Goal: Information Seeking & Learning: Learn about a topic

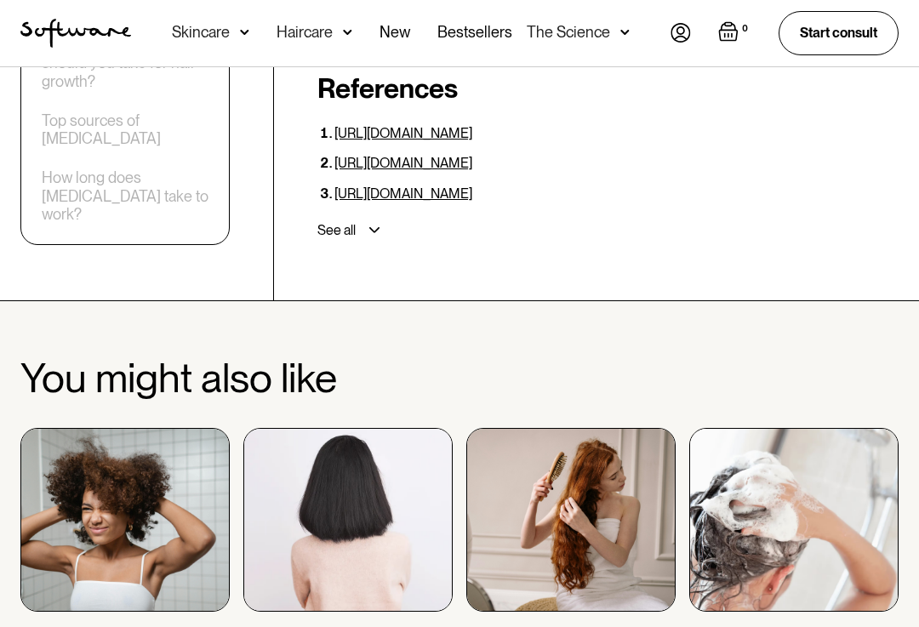
scroll to position [4805, 0]
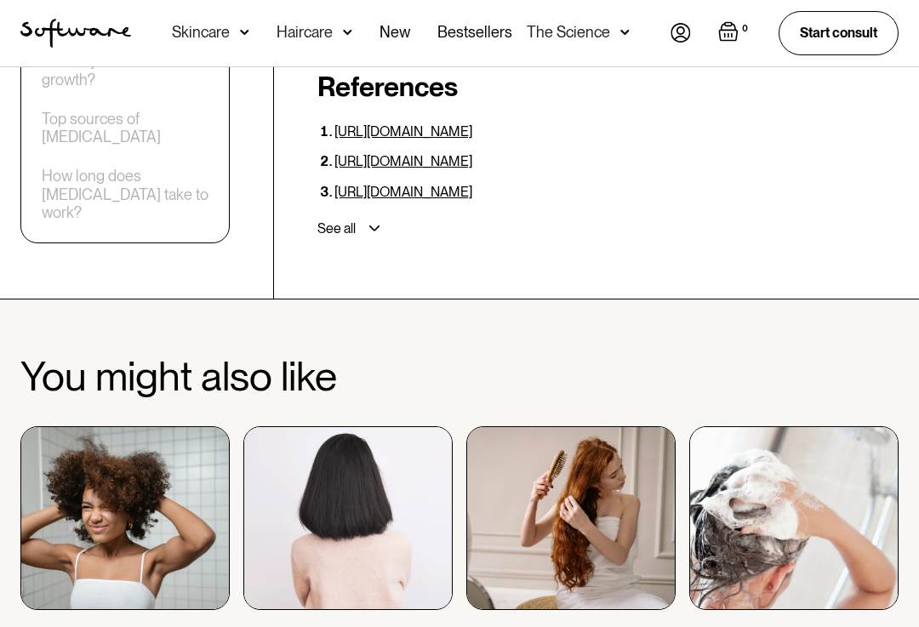
click at [165, 427] on img at bounding box center [124, 519] width 209 height 184
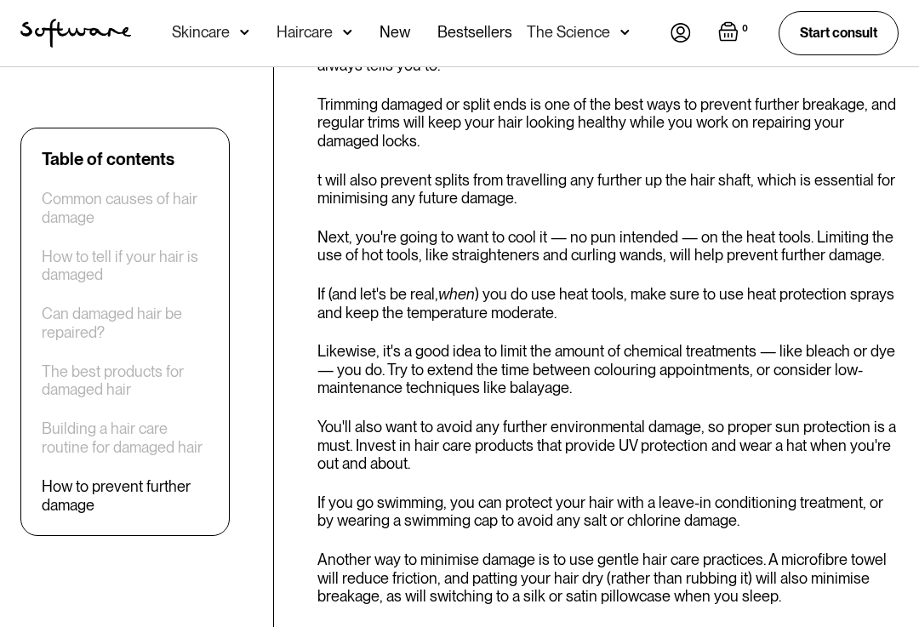
scroll to position [5641, 0]
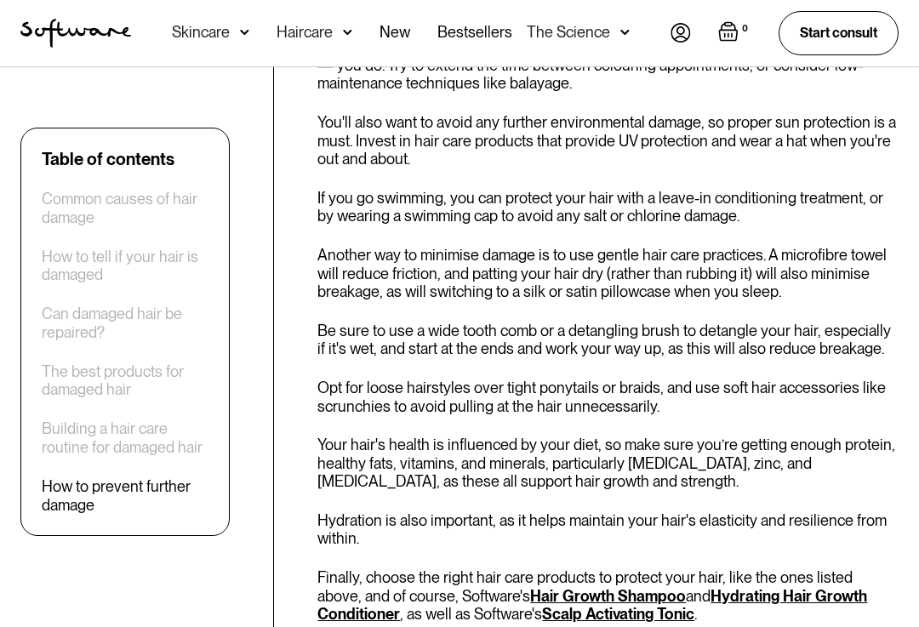
scroll to position [5967, 0]
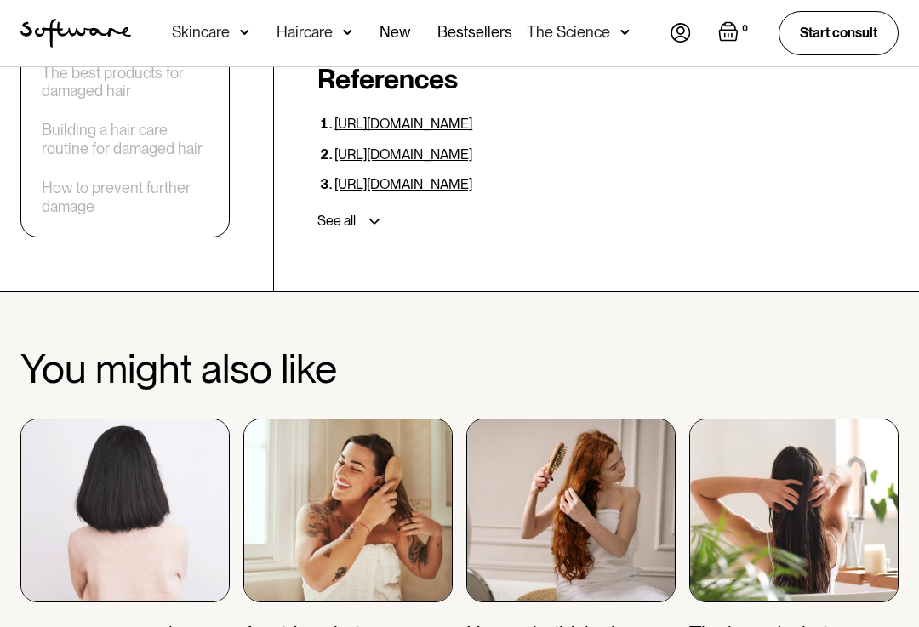
scroll to position [6816, 0]
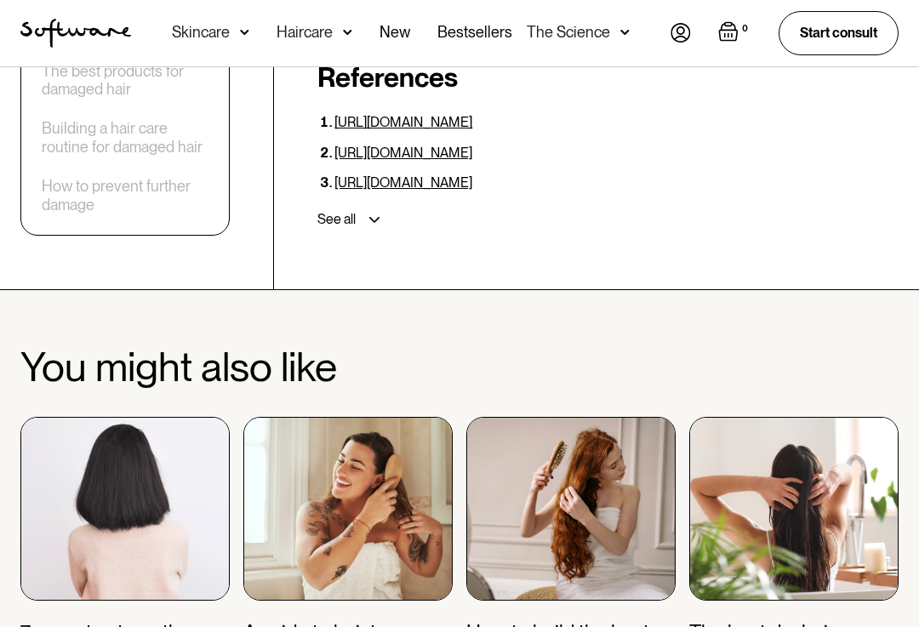
click at [340, 418] on img at bounding box center [347, 510] width 209 height 184
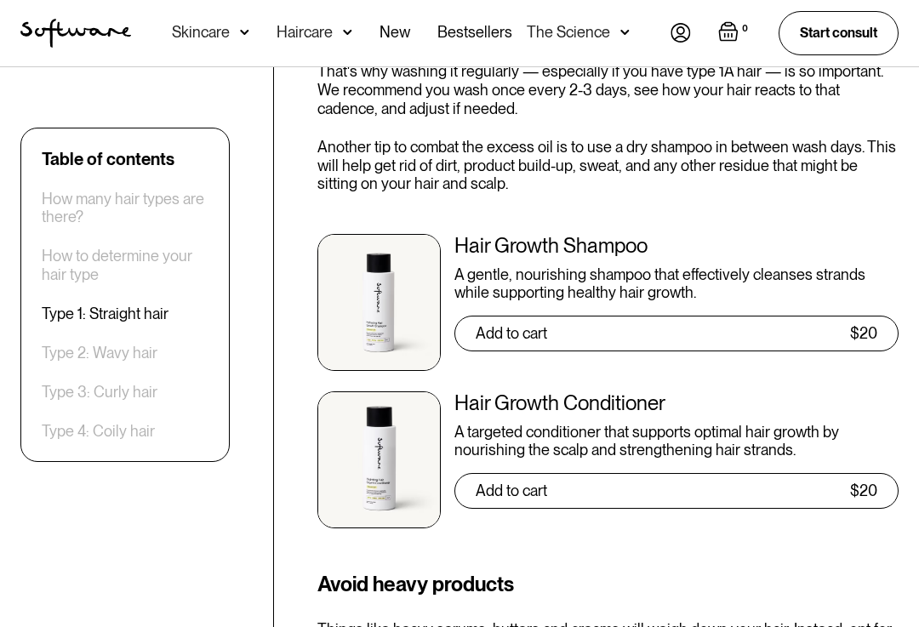
scroll to position [3486, 0]
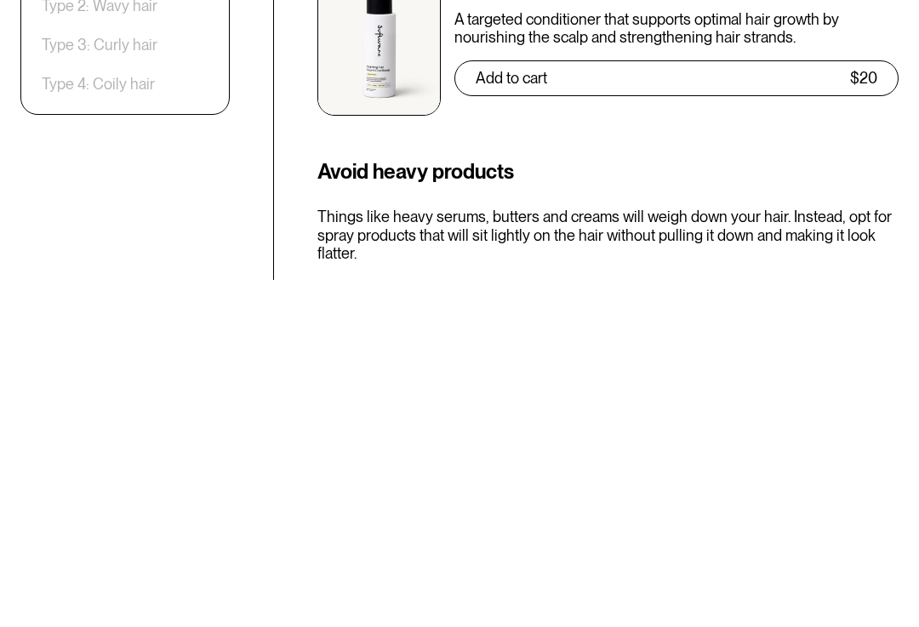
scroll to position [3549, 0]
